Goal: Check status: Check status

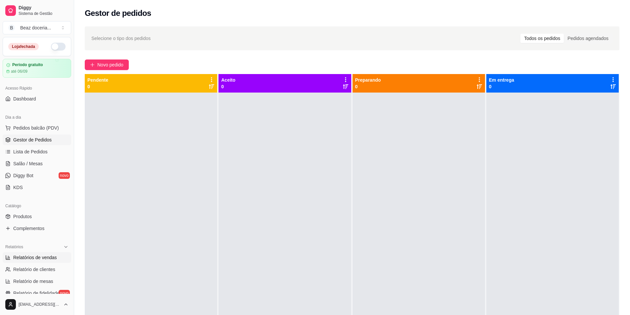
click at [32, 260] on span "Relatórios de vendas" at bounding box center [35, 258] width 44 height 7
select select "ALL"
select select "0"
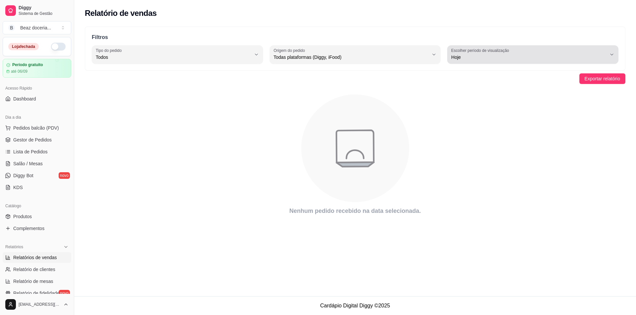
click at [548, 60] on span "Hoje" at bounding box center [528, 57] width 155 height 7
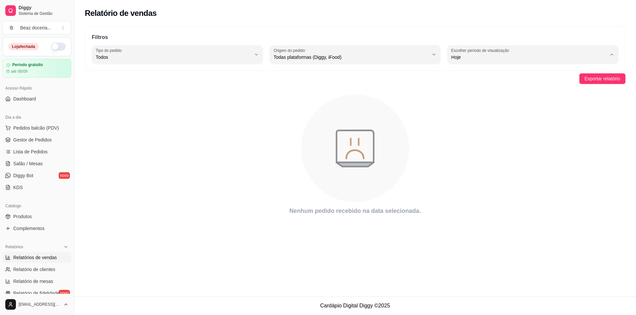
click at [497, 85] on span "Ontem" at bounding box center [530, 84] width 148 height 6
type input "1"
select select "1"
